Goal: Task Accomplishment & Management: Manage account settings

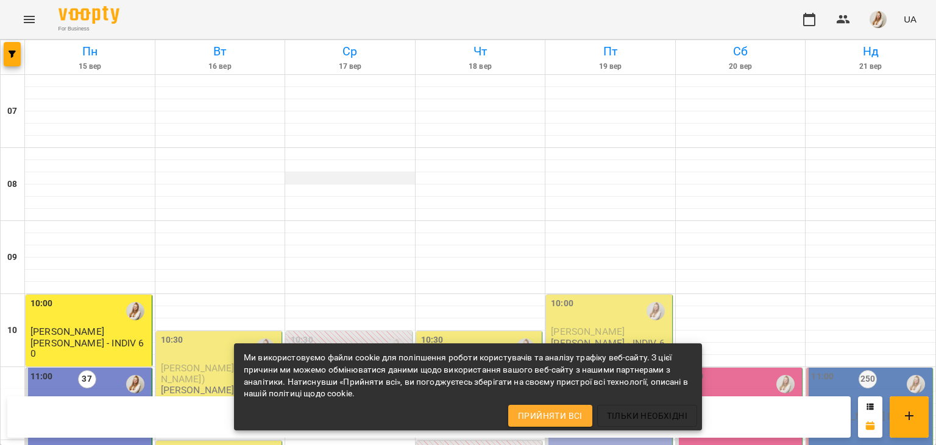
scroll to position [210, 0]
click at [194, 363] on span "[PERSON_NAME] ([PERSON_NAME])" at bounding box center [217, 374] width 112 height 22
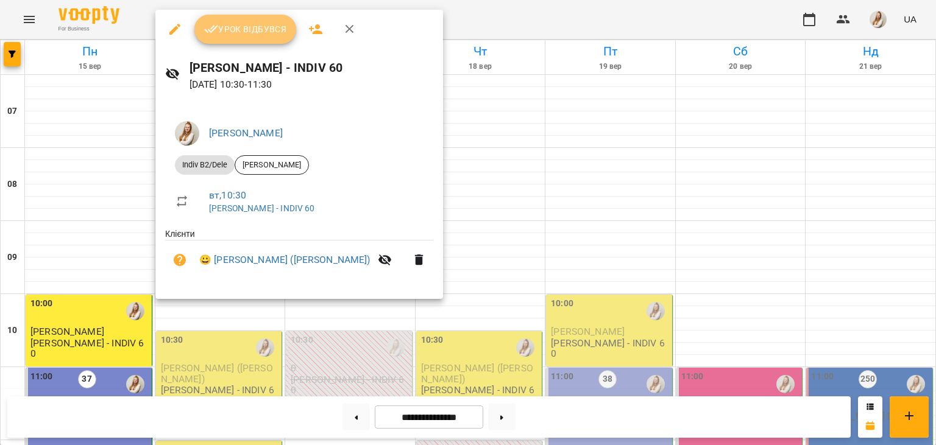
click at [263, 28] on span "Урок відбувся" at bounding box center [245, 29] width 83 height 15
click at [256, 21] on button "Урок відбувся" at bounding box center [245, 29] width 102 height 29
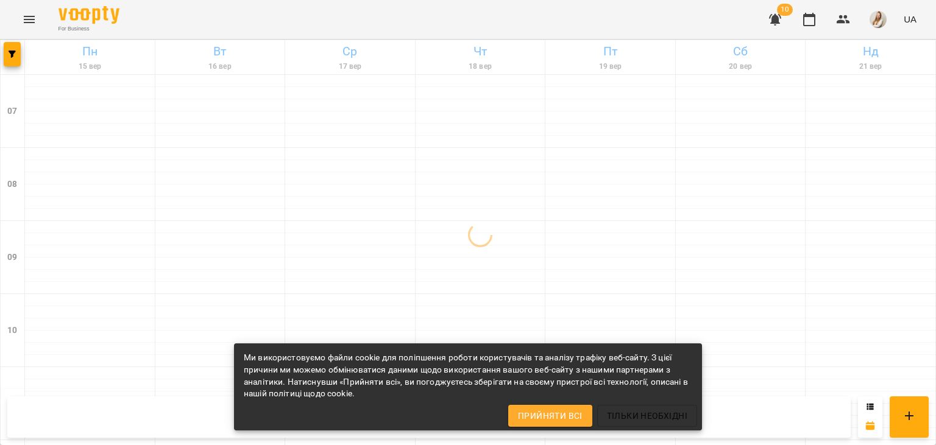
click at [427, 23] on div "For Business 10 UA" at bounding box center [468, 19] width 936 height 39
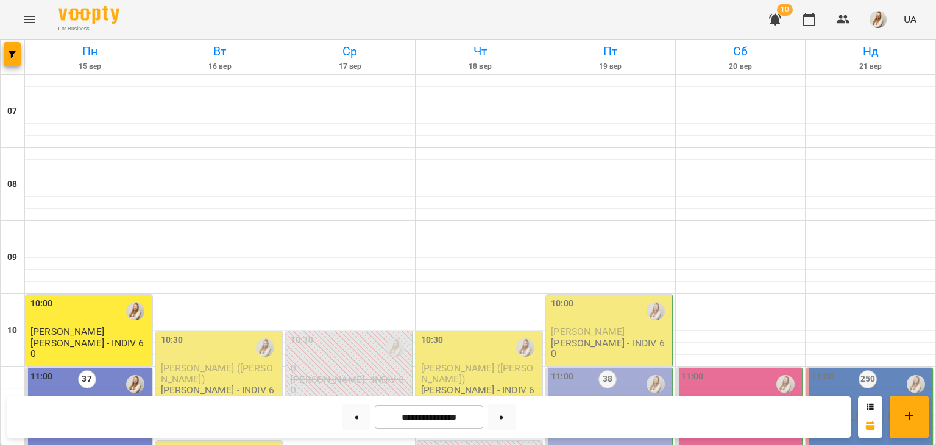
click at [218, 348] on div "10:30" at bounding box center [220, 348] width 119 height 28
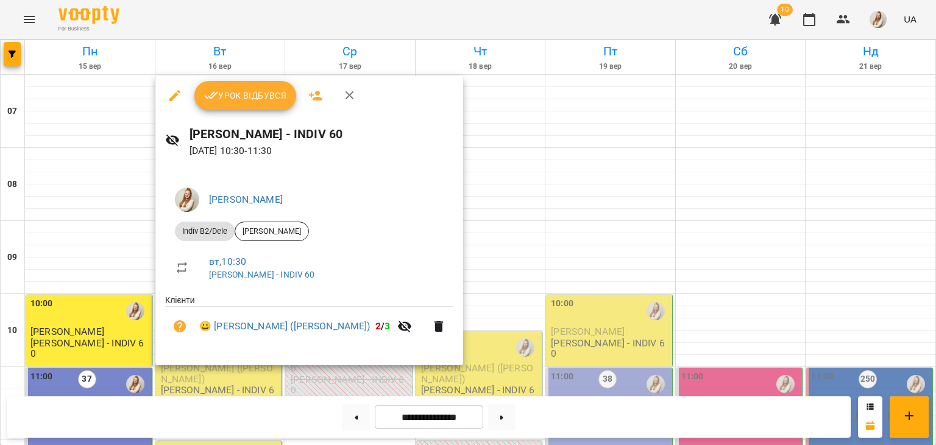
click at [367, 18] on div at bounding box center [468, 222] width 936 height 445
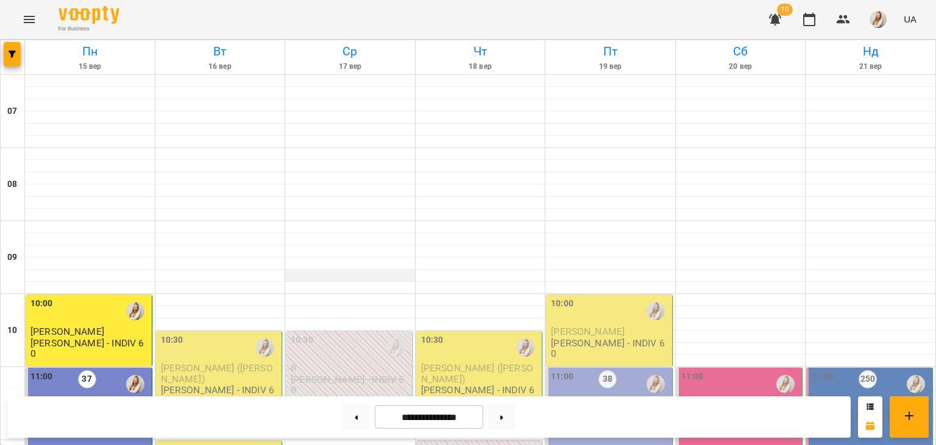
scroll to position [212, 0]
click at [219, 363] on span "[PERSON_NAME] ([PERSON_NAME])" at bounding box center [217, 374] width 112 height 22
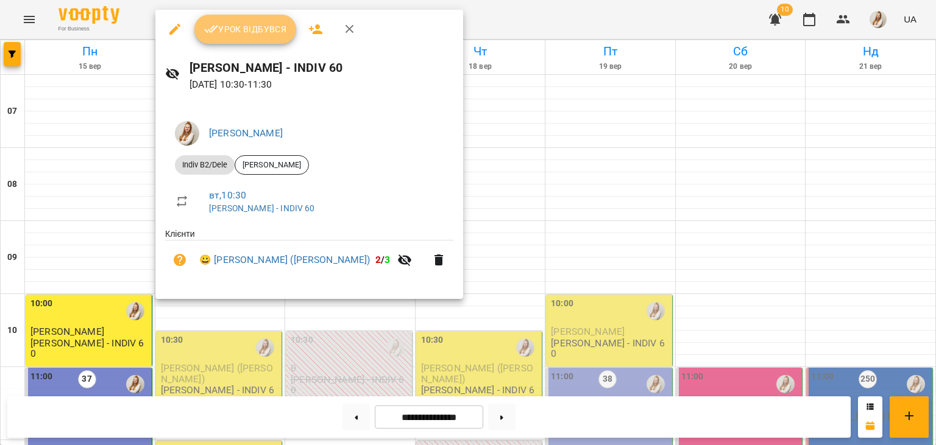
click at [262, 26] on span "Урок відбувся" at bounding box center [245, 29] width 83 height 15
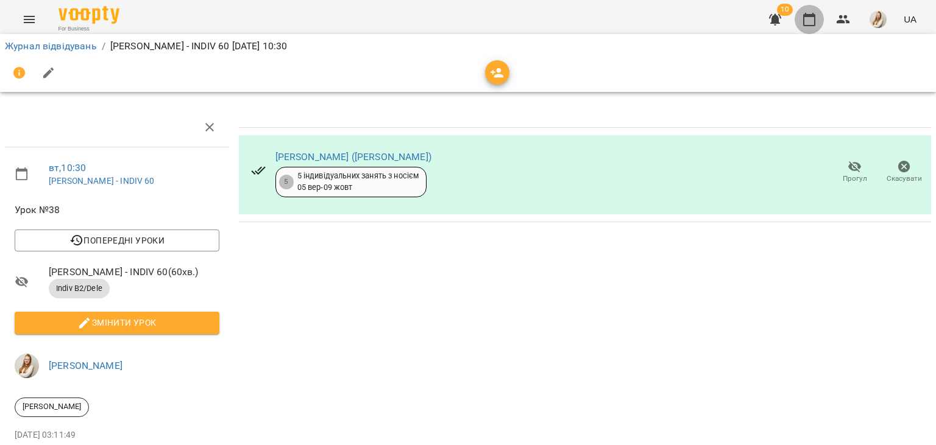
click at [809, 22] on icon "button" at bounding box center [809, 19] width 15 height 15
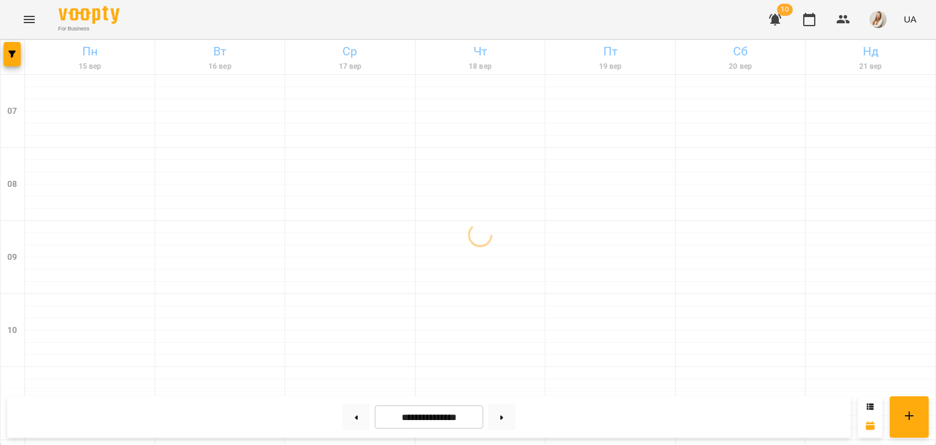
click at [409, 15] on div "For Business 10 UA" at bounding box center [468, 19] width 936 height 39
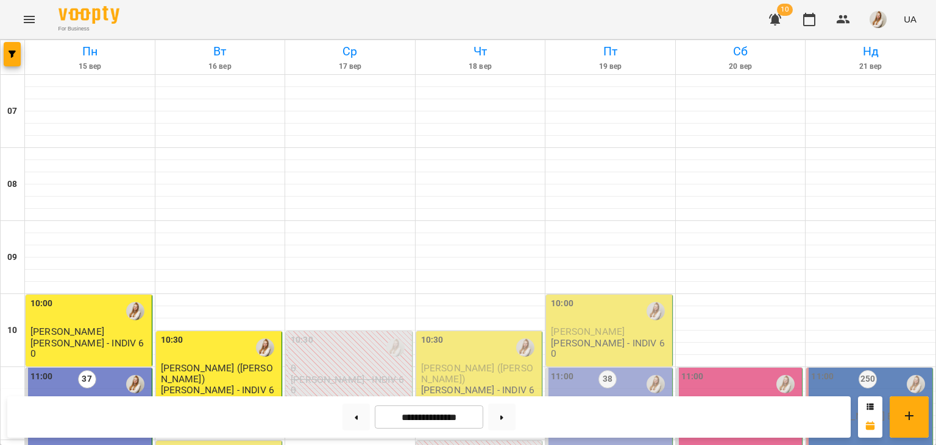
click at [401, 23] on div "For Business 10 UA" at bounding box center [468, 19] width 936 height 39
click at [508, 21] on div "For Business 10 UA" at bounding box center [468, 19] width 936 height 39
click at [781, 17] on icon "button" at bounding box center [775, 20] width 12 height 12
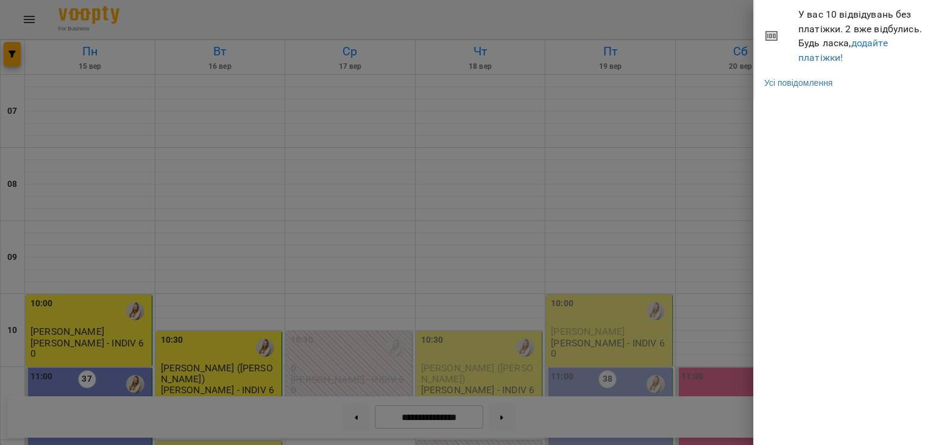
click at [710, 14] on div at bounding box center [468, 222] width 936 height 445
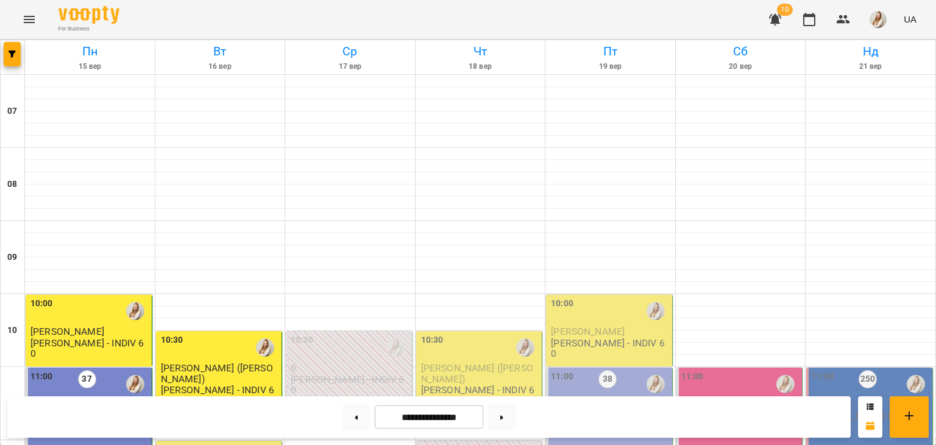
click at [783, 16] on span "10" at bounding box center [785, 10] width 16 height 12
click at [779, 19] on icon "button" at bounding box center [775, 20] width 12 height 12
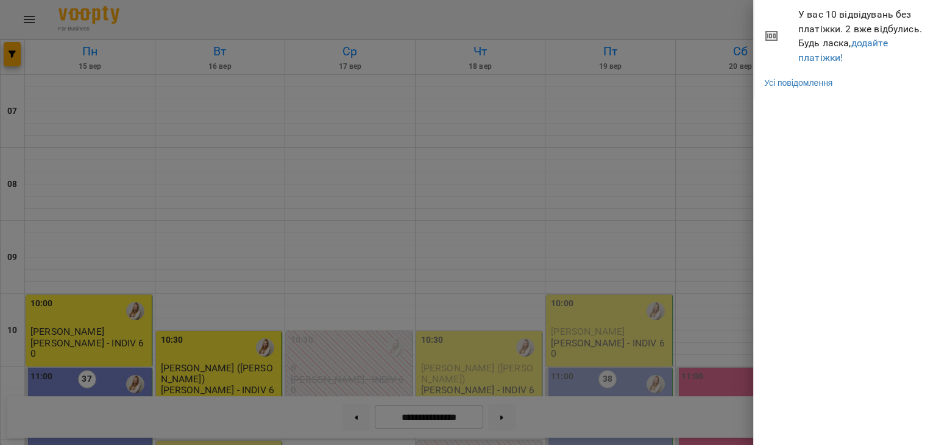
click at [697, 30] on div at bounding box center [468, 222] width 936 height 445
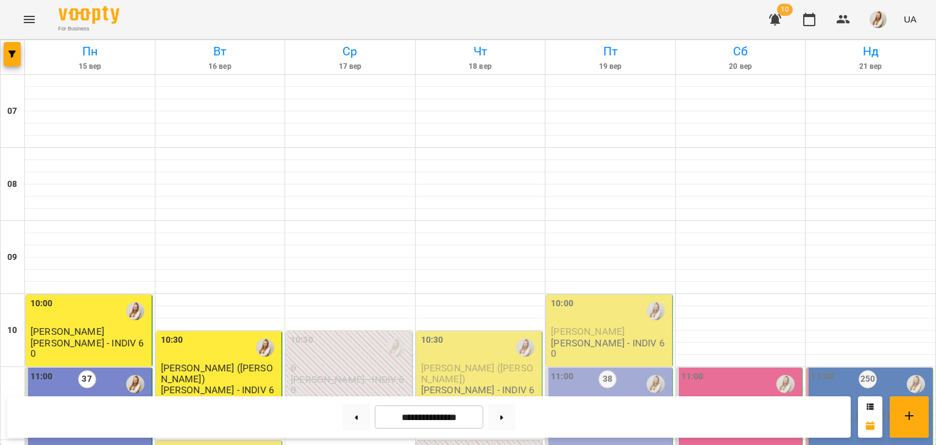
click at [877, 20] on img "button" at bounding box center [877, 19] width 17 height 17
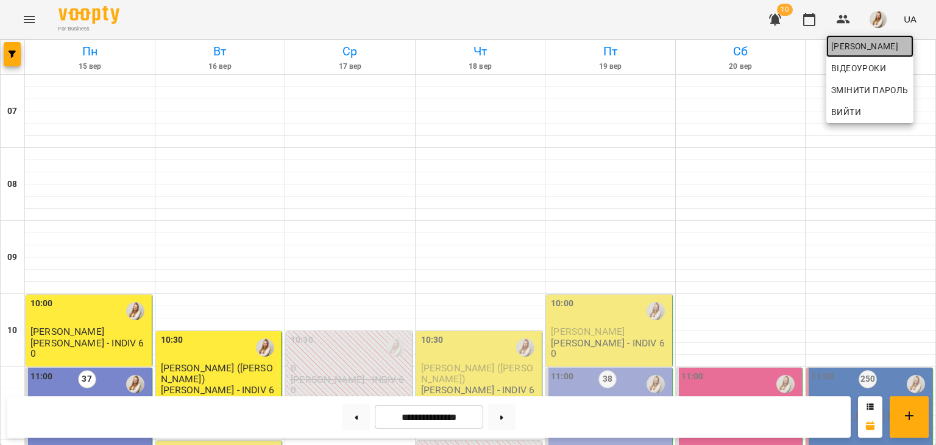
click at [852, 44] on span "[PERSON_NAME]" at bounding box center [869, 46] width 77 height 15
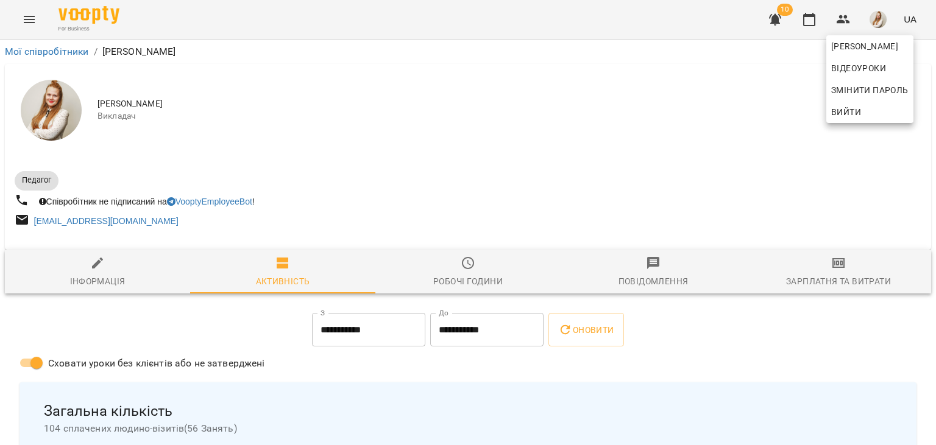
click at [843, 264] on div at bounding box center [468, 222] width 936 height 445
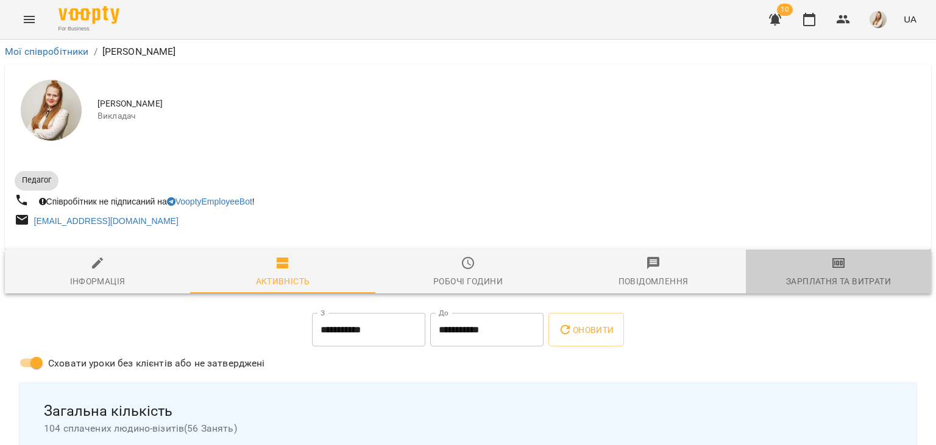
click at [843, 264] on icon "button" at bounding box center [838, 263] width 12 height 10
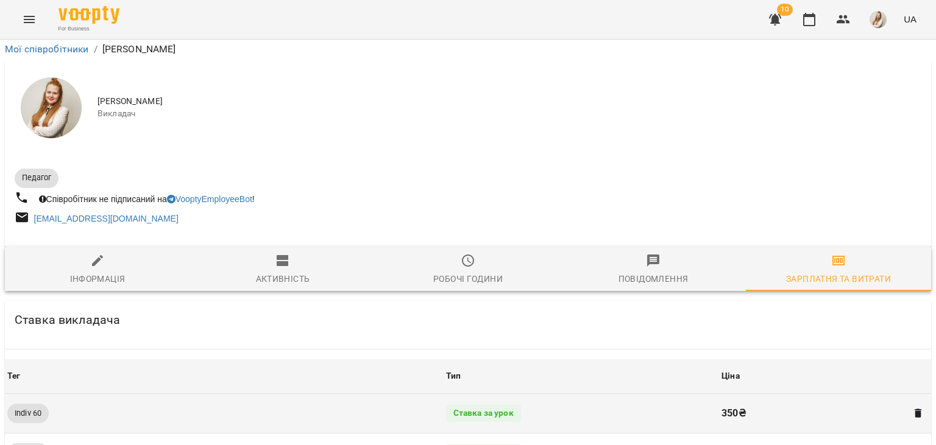
scroll to position [1407, 0]
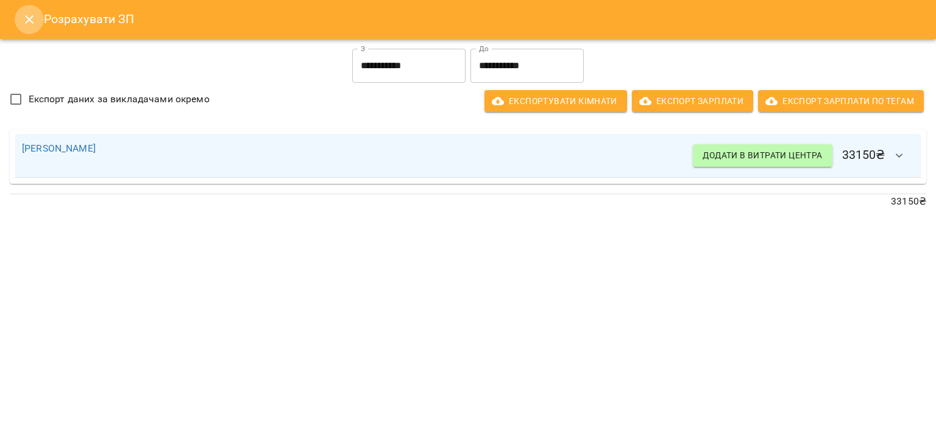
click at [35, 21] on icon "Close" at bounding box center [29, 19] width 15 height 15
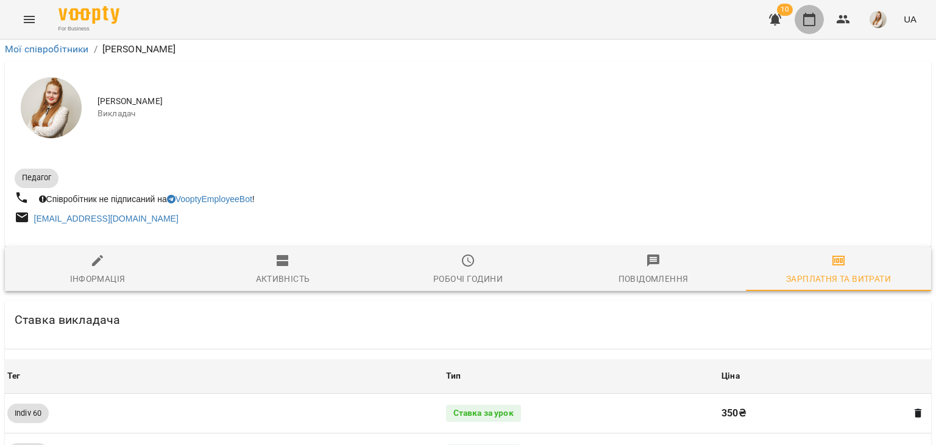
click at [810, 23] on icon "button" at bounding box center [809, 19] width 15 height 15
